Goal: Check status: Check status

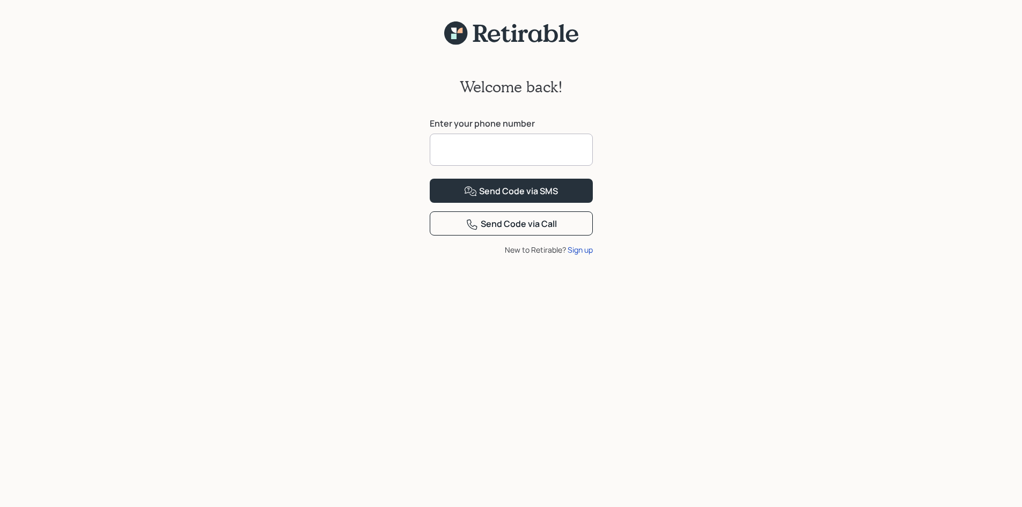
click at [464, 144] on input at bounding box center [511, 150] width 163 height 32
type input "**********"
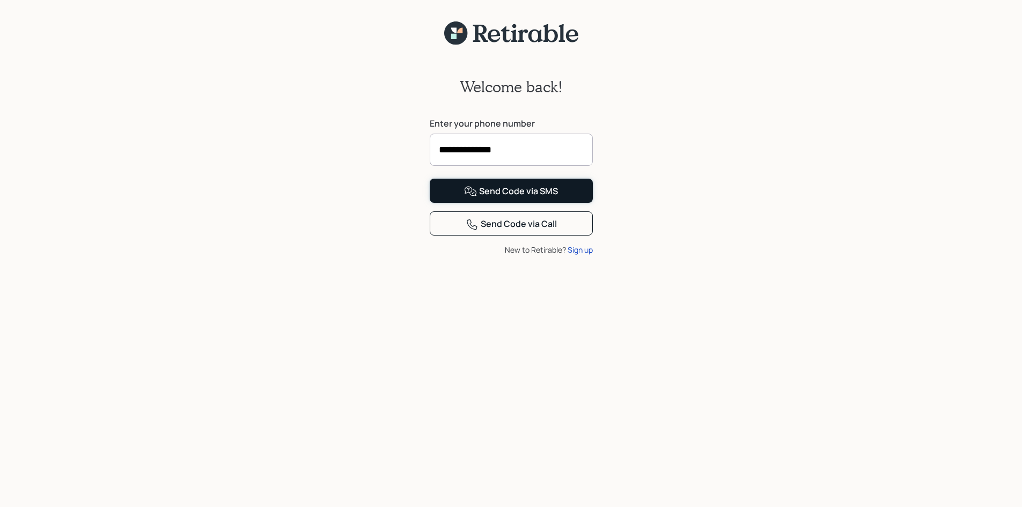
click at [517, 198] on div "Send Code via SMS" at bounding box center [511, 191] width 94 height 13
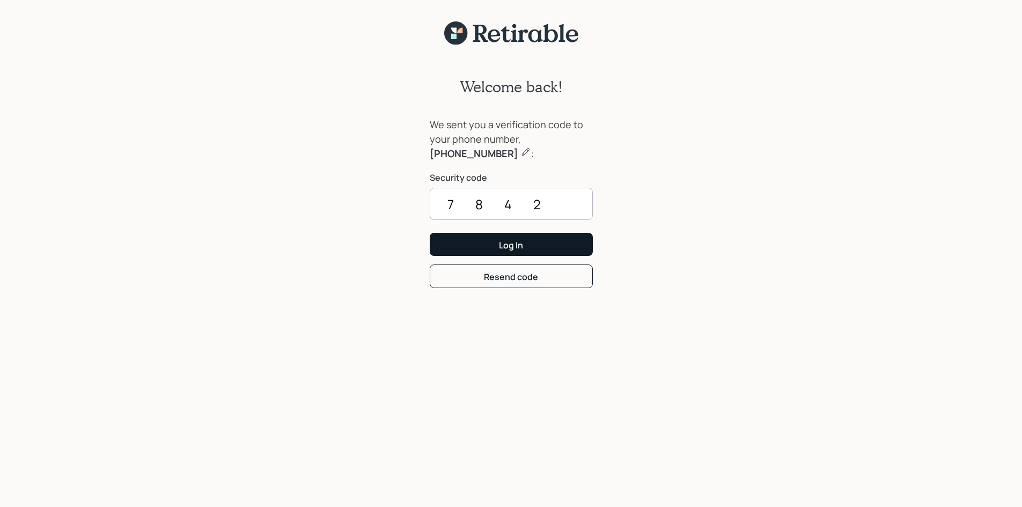
type input "7842"
click at [523, 241] on div "Log In" at bounding box center [511, 245] width 24 height 12
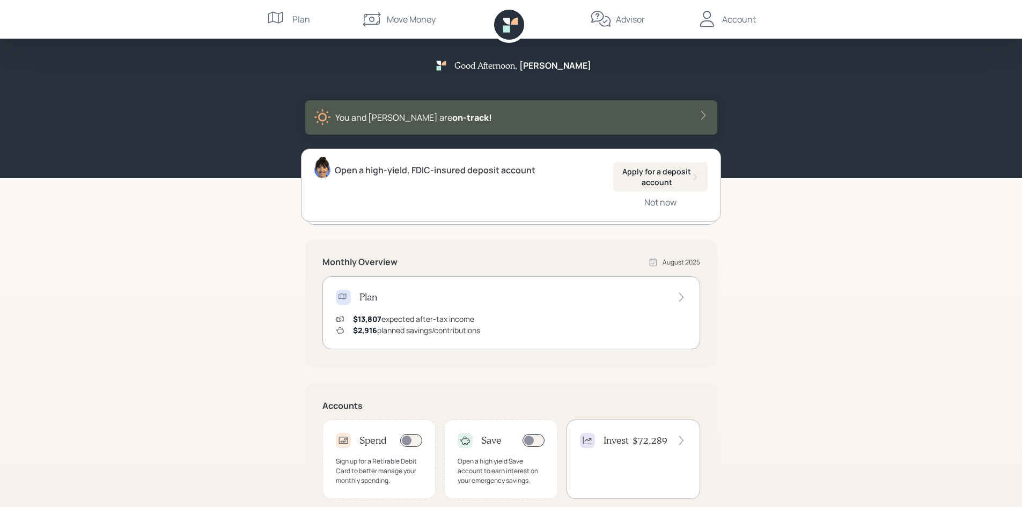
click at [368, 316] on span "$13,807" at bounding box center [367, 319] width 28 height 10
click at [684, 295] on icon at bounding box center [681, 297] width 11 height 11
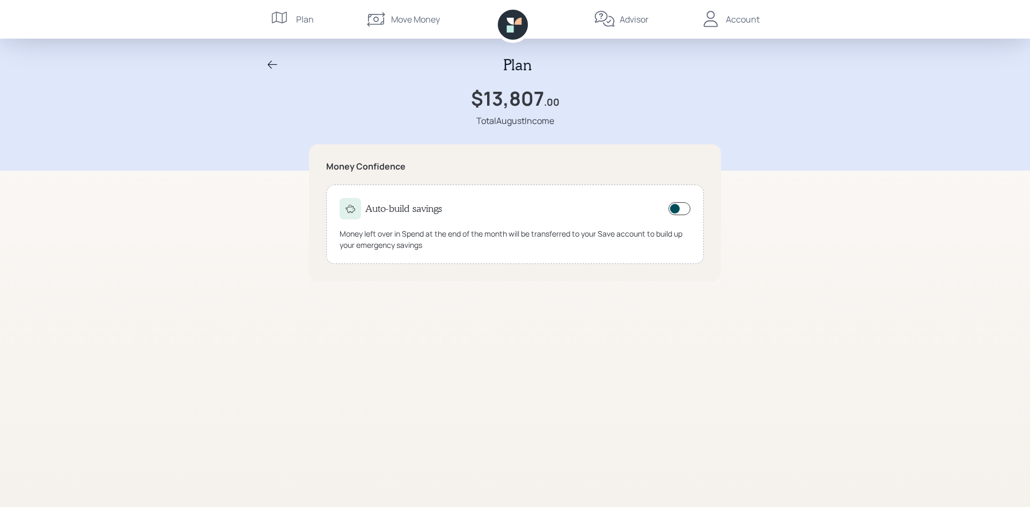
click at [739, 20] on div "Account" at bounding box center [743, 19] width 34 height 13
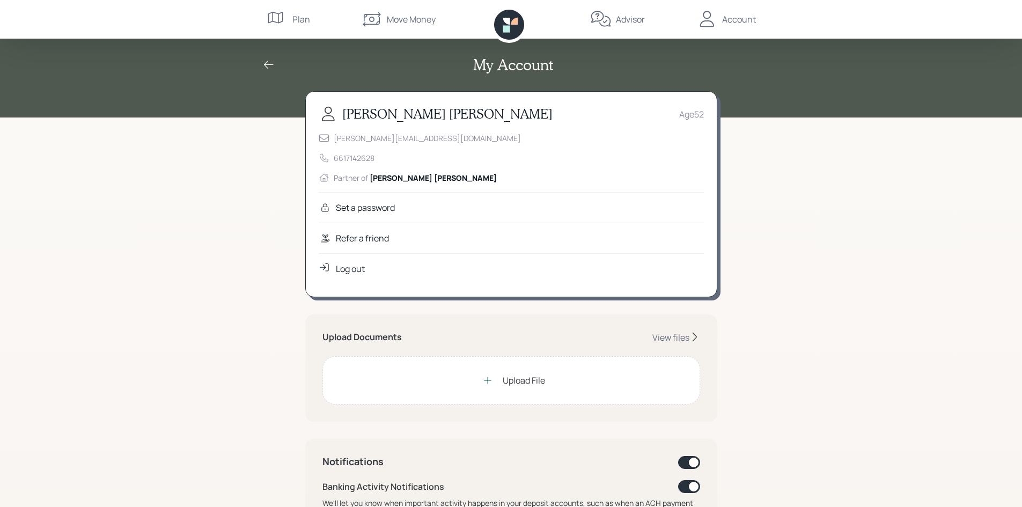
click at [300, 18] on div "Plan" at bounding box center [301, 19] width 18 height 13
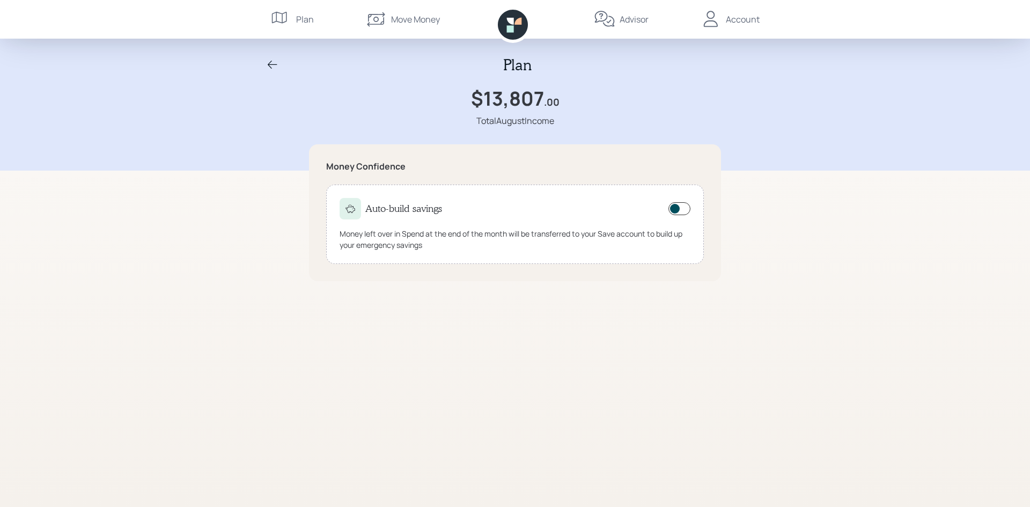
click at [511, 21] on icon at bounding box center [510, 21] width 7 height 7
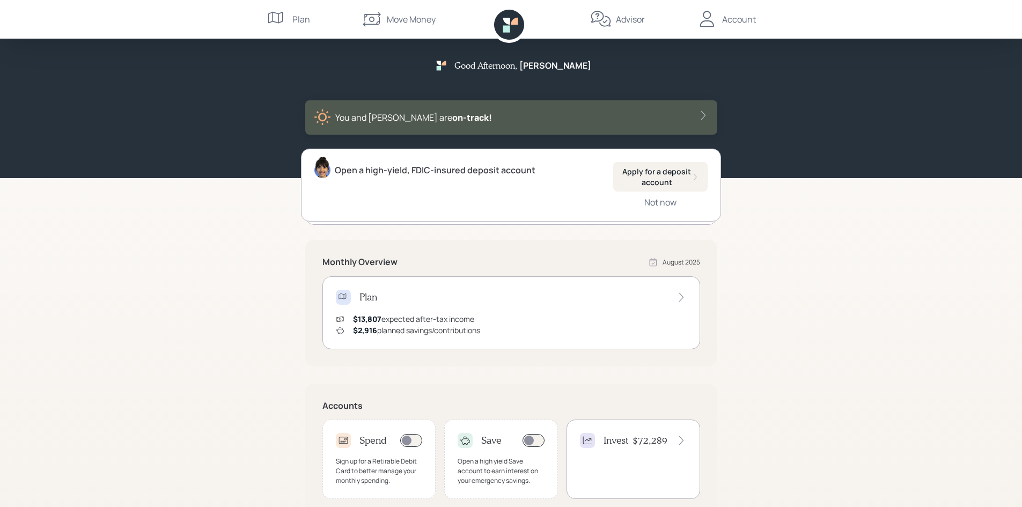
click at [341, 298] on icon at bounding box center [343, 296] width 8 height 6
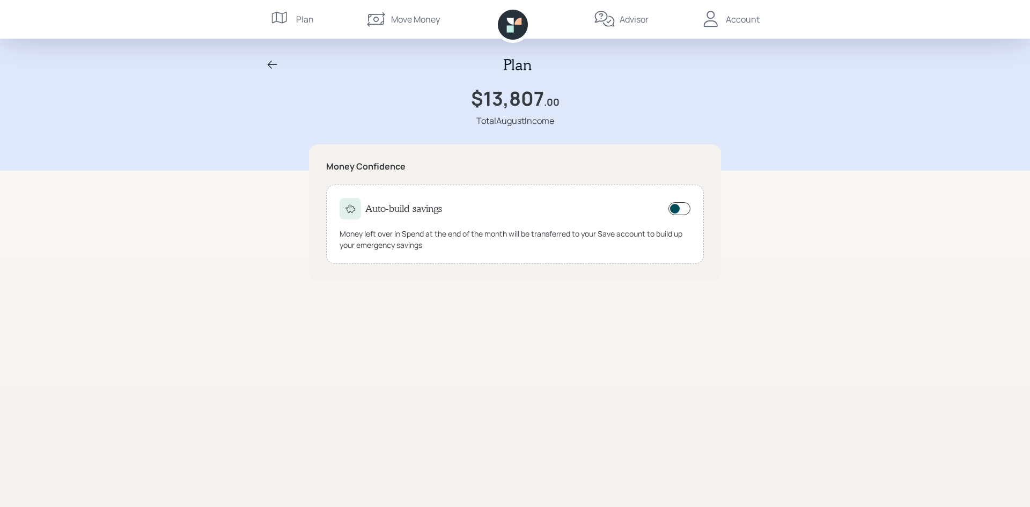
click at [270, 64] on icon at bounding box center [272, 64] width 13 height 13
